Goal: Communication & Community: Share content

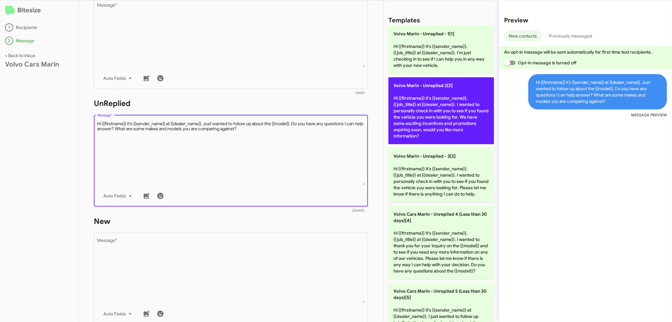
click at [443, 119] on p "Volvo Marin - Unreplied 2[2] Hi {{firstname}} it's {{sender_name}}, {{job_title…" at bounding box center [442, 110] width 106 height 67
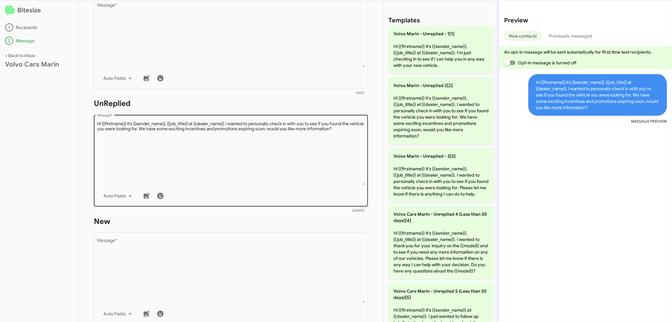
click at [282, 128] on textarea "Message *" at bounding box center [231, 153] width 268 height 64
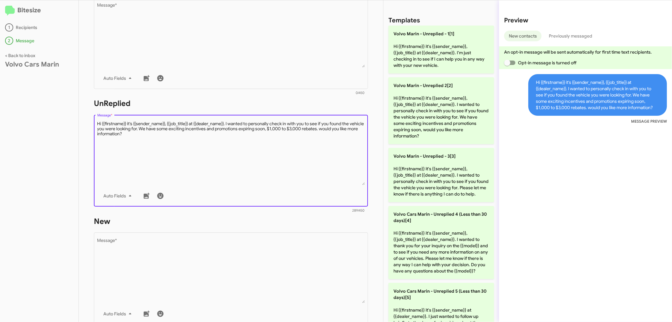
click at [281, 129] on textarea "Message *" at bounding box center [231, 153] width 268 height 64
click at [340, 130] on textarea "Message *" at bounding box center [231, 153] width 268 height 64
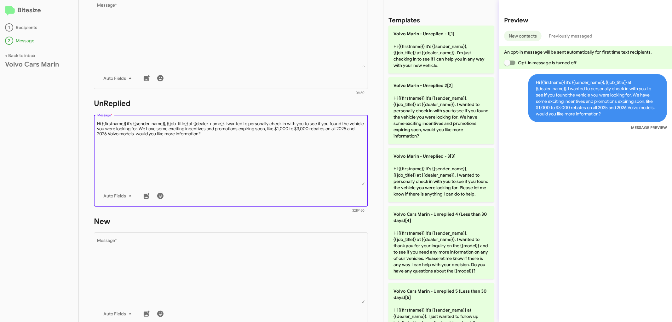
click at [158, 135] on textarea "Message *" at bounding box center [231, 153] width 268 height 64
click at [352, 127] on textarea "Message *" at bounding box center [231, 153] width 268 height 64
drag, startPoint x: 97, startPoint y: 123, endPoint x: 240, endPoint y: 137, distance: 144.3
click at [240, 137] on textarea "Message *" at bounding box center [231, 153] width 268 height 64
click at [238, 171] on textarea "Message *" at bounding box center [231, 153] width 268 height 64
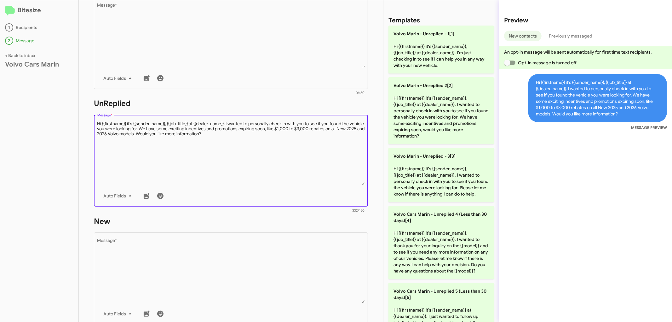
drag, startPoint x: 233, startPoint y: 134, endPoint x: 121, endPoint y: 133, distance: 112.8
click at [93, 125] on div "STEP 2 What would you like to say? Volvo Cars [PERSON_NAME] You're sending this…" at bounding box center [231, 160] width 304 height 321
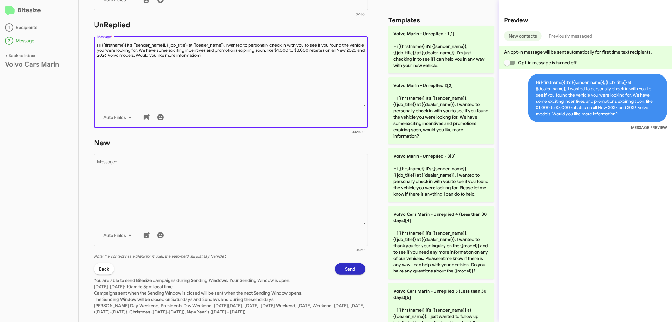
scroll to position [230, 0]
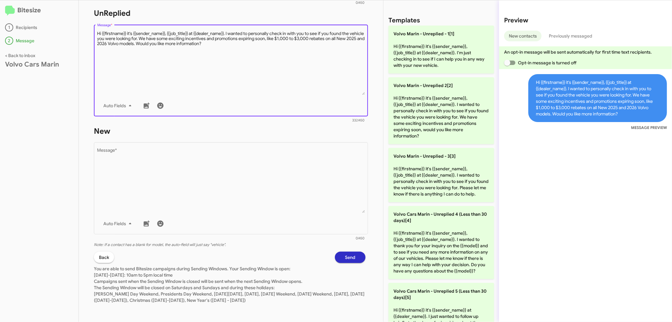
type textarea "Hi {{firstname}} it's {{sender_name}}, {{job_title}} at {{dealer_name}}. I want…"
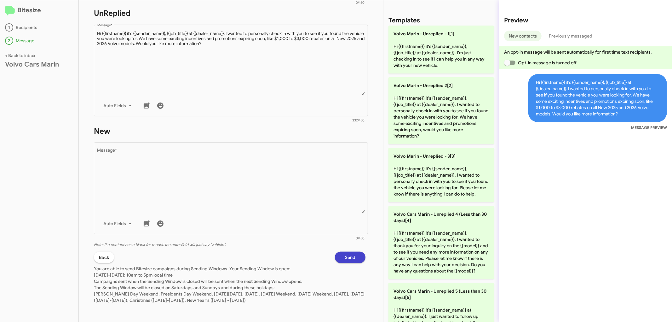
click at [354, 255] on button "Send" at bounding box center [350, 256] width 31 height 11
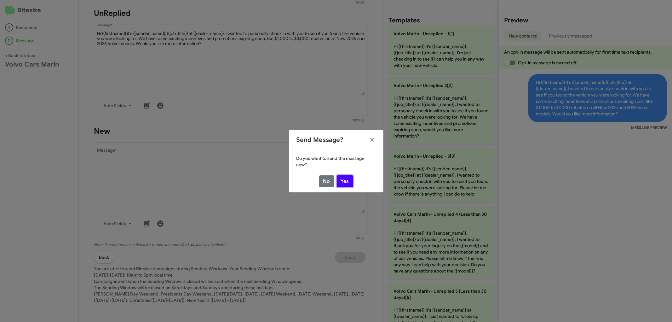
click at [344, 179] on button "Yes" at bounding box center [345, 181] width 16 height 12
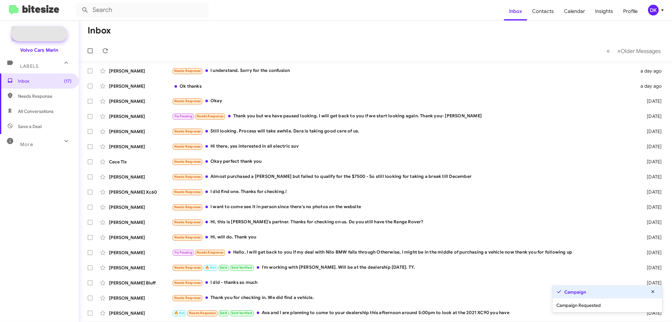
click at [38, 30] on span "New Campaign" at bounding box center [39, 33] width 56 height 15
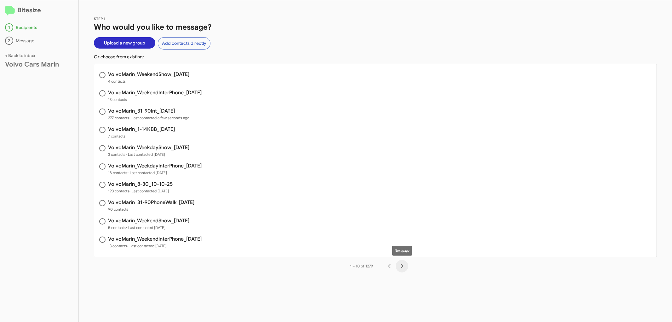
click at [401, 265] on icon "Next page" at bounding box center [402, 266] width 9 height 9
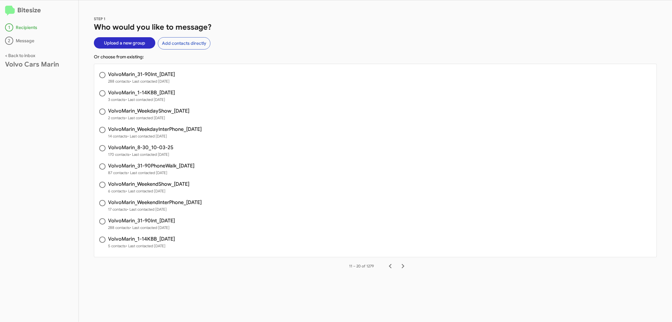
click at [146, 222] on h3 "VolvoMarin_31-90Int_[DATE]" at bounding box center [141, 220] width 67 height 5
radio input "true"
